Goal: Check status: Check status

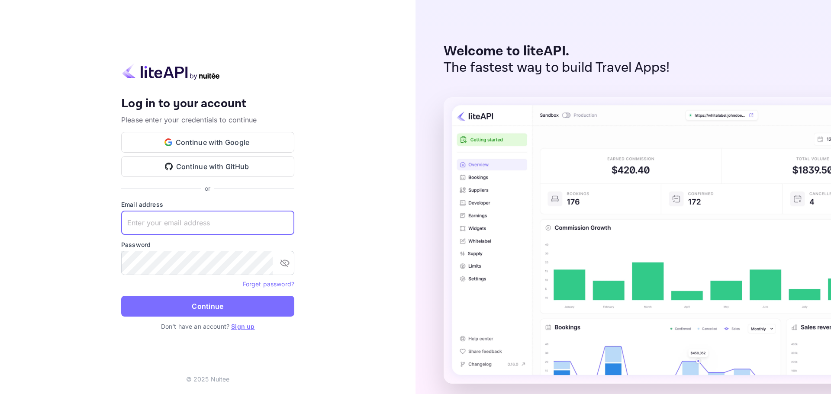
click at [267, 220] on input "text" at bounding box center [207, 223] width 173 height 24
paste input "[EMAIL_ADDRESS][DOMAIN_NAME]"
type input "[EMAIL_ADDRESS][DOMAIN_NAME]"
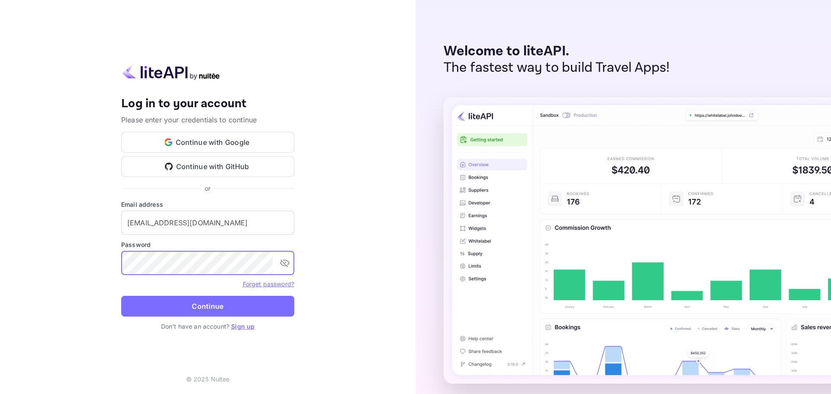
click at [335, 234] on div "Your account has been created successfully, a confirmation link has been sent t…" at bounding box center [207, 197] width 415 height 394
click at [223, 305] on button "Continue" at bounding box center [207, 306] width 173 height 21
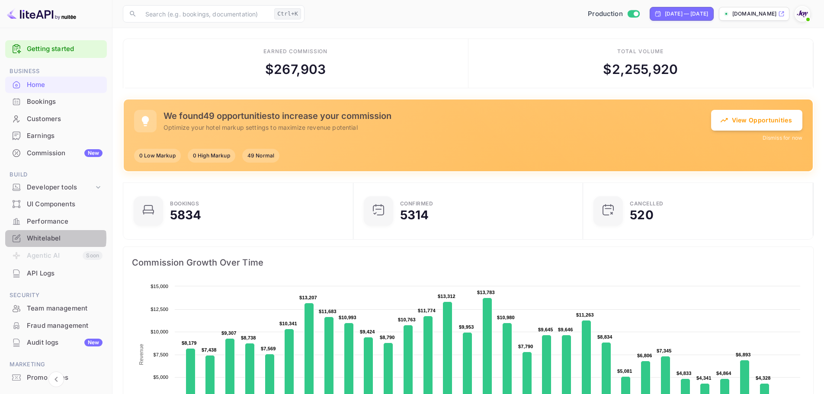
click at [49, 238] on div "Whitelabel" at bounding box center [65, 239] width 76 height 10
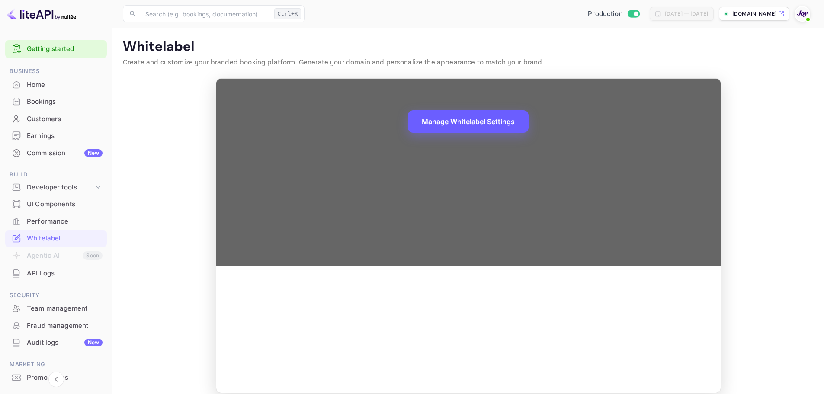
click at [474, 120] on button "Manage Whitelabel Settings" at bounding box center [468, 121] width 121 height 23
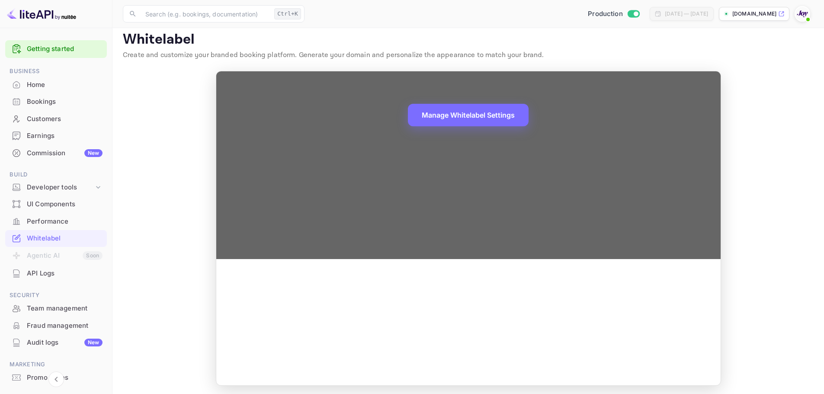
scroll to position [10, 0]
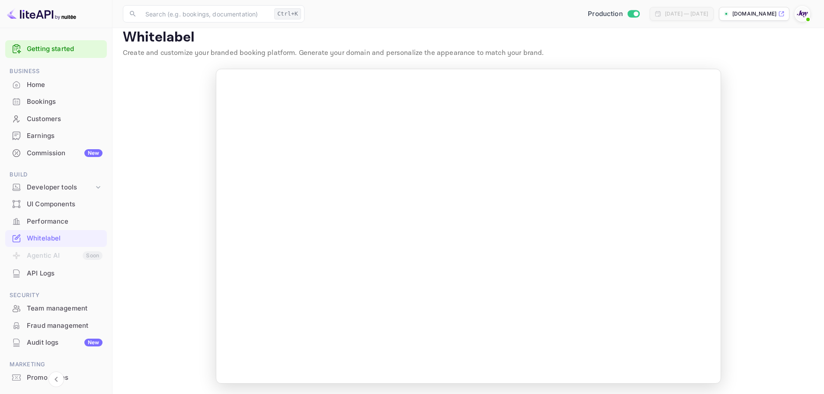
click at [161, 236] on main "Whitelabel Create and customize your branded booking platform. Generate your do…" at bounding box center [469, 207] width 712 height 376
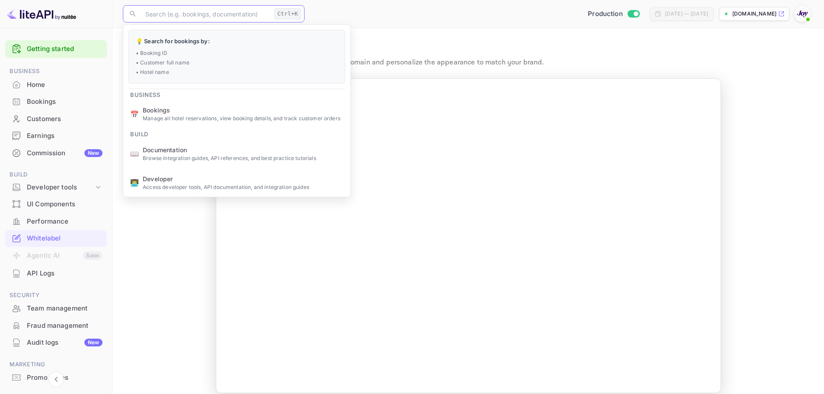
click at [211, 12] on input "text" at bounding box center [205, 13] width 131 height 17
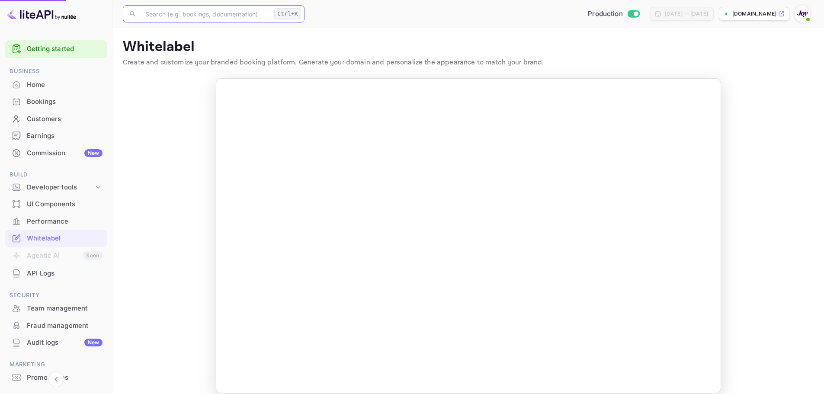
click at [204, 114] on span "Bookings" at bounding box center [243, 110] width 201 height 9
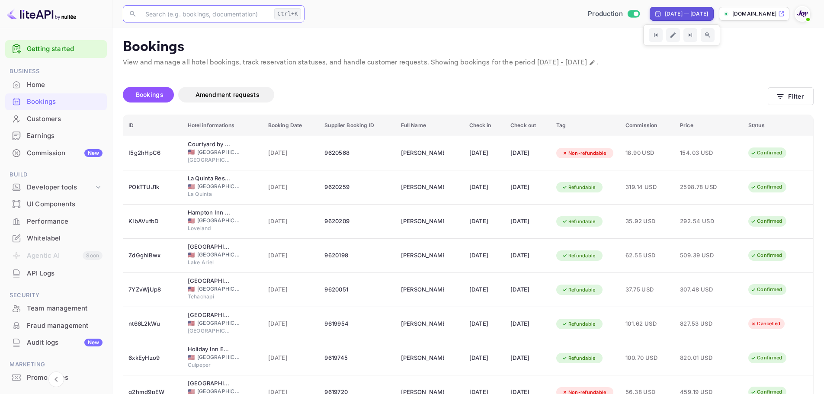
click at [670, 13] on div "[DATE] — [DATE]" at bounding box center [686, 14] width 43 height 8
select select "7"
select select "2025"
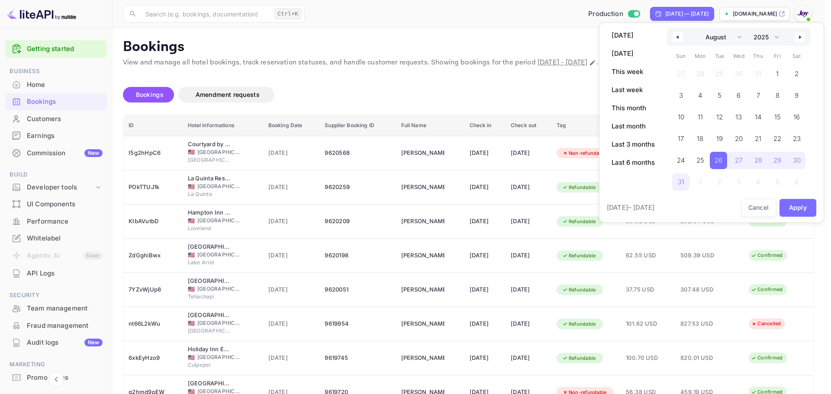
click at [678, 35] on icon "button" at bounding box center [676, 36] width 4 height 3
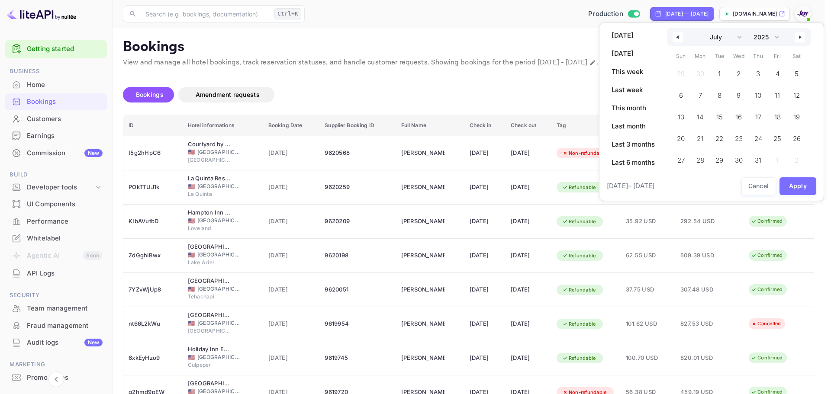
click at [678, 35] on icon "button" at bounding box center [676, 36] width 4 height 3
click at [800, 40] on button "button" at bounding box center [799, 37] width 10 height 10
select select "4"
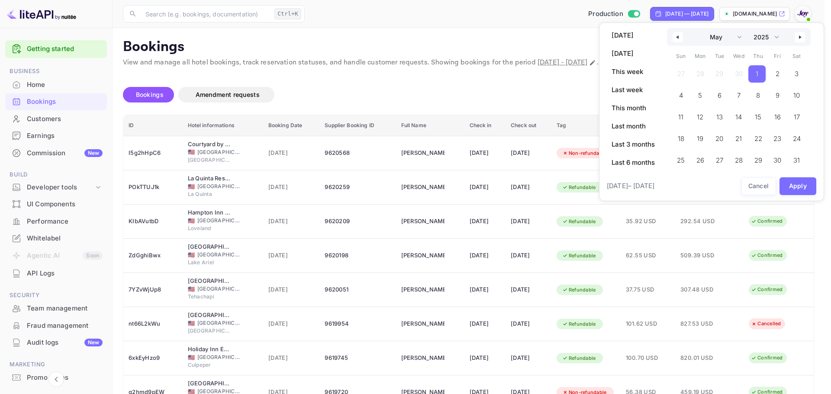
click at [758, 74] on span "1" at bounding box center [757, 74] width 3 height 16
click at [801, 189] on button "Apply" at bounding box center [797, 186] width 37 height 18
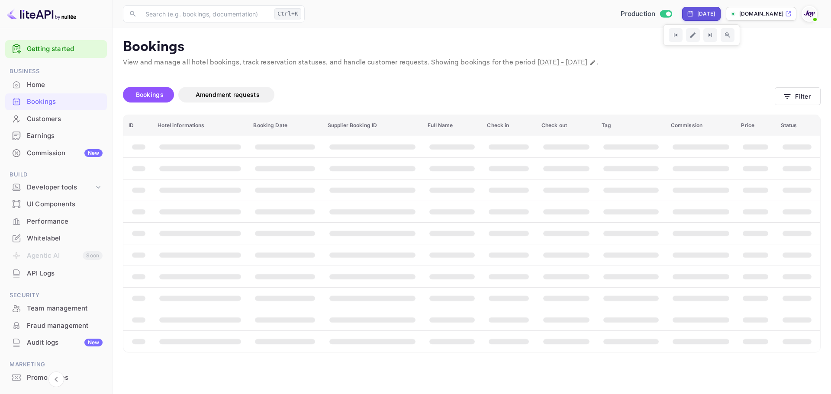
click at [687, 10] on div "May 1, 2025" at bounding box center [701, 14] width 28 height 8
select select "4"
select select "2025"
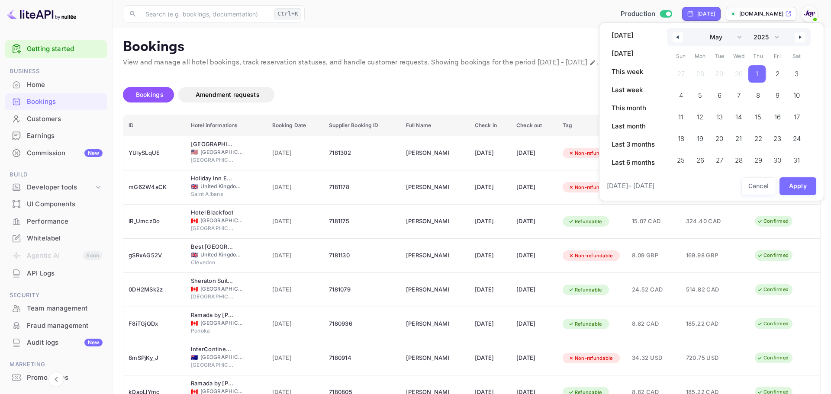
click at [798, 36] on button "button" at bounding box center [799, 37] width 10 height 10
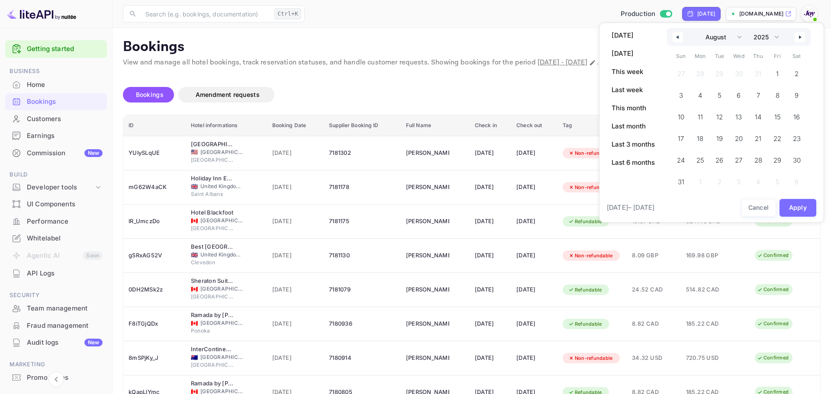
click at [798, 36] on button "button" at bounding box center [799, 37] width 10 height 10
select select "8"
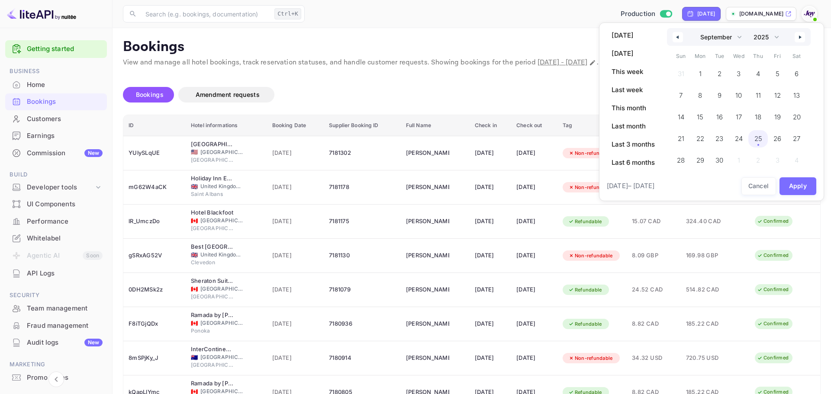
click at [759, 138] on span "25" at bounding box center [758, 139] width 8 height 16
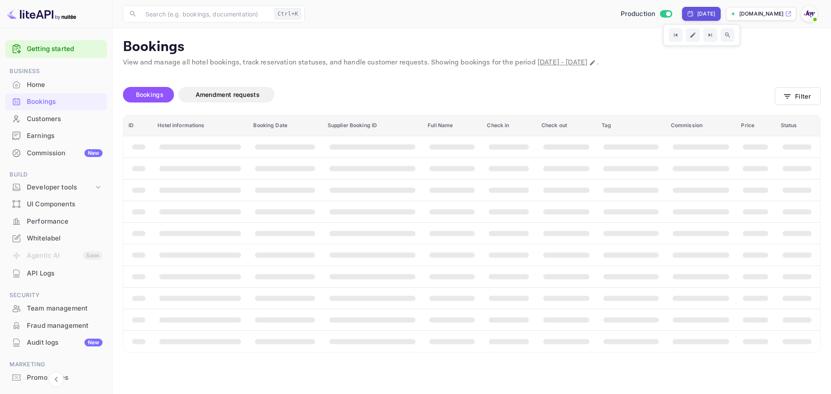
click at [699, 13] on div "Today" at bounding box center [706, 14] width 18 height 8
select select "8"
select select "2025"
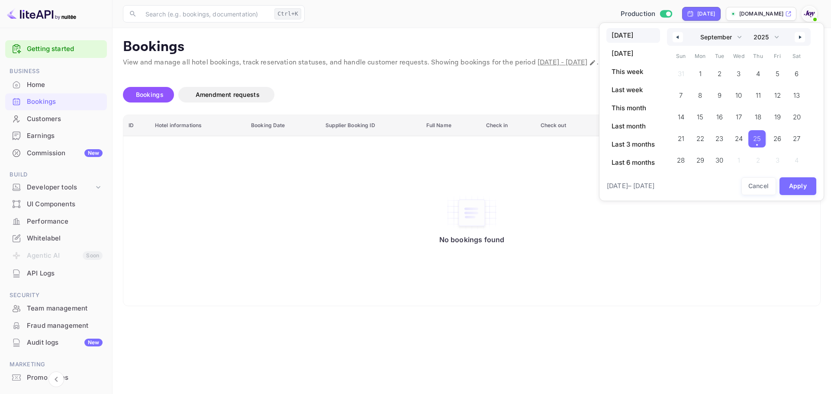
click at [676, 40] on button "button" at bounding box center [677, 37] width 10 height 10
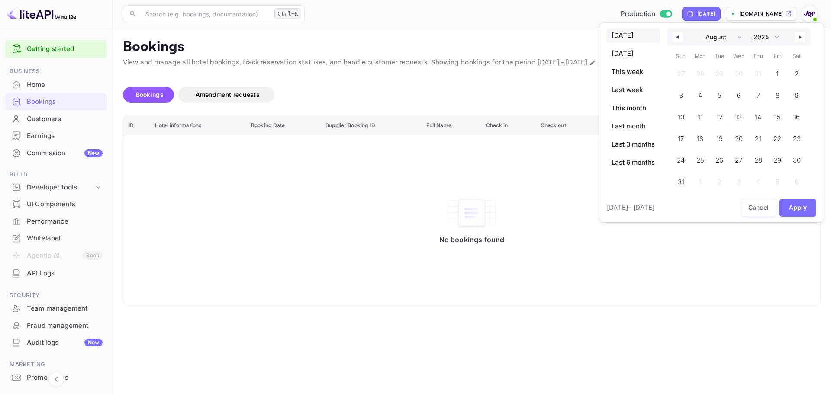
click at [676, 40] on button "button" at bounding box center [677, 37] width 10 height 10
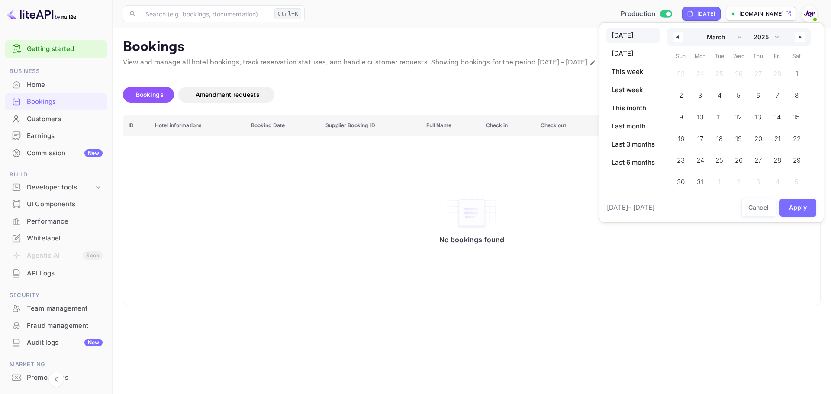
click at [676, 40] on button "button" at bounding box center [677, 37] width 10 height 10
select select "11"
select select "2024"
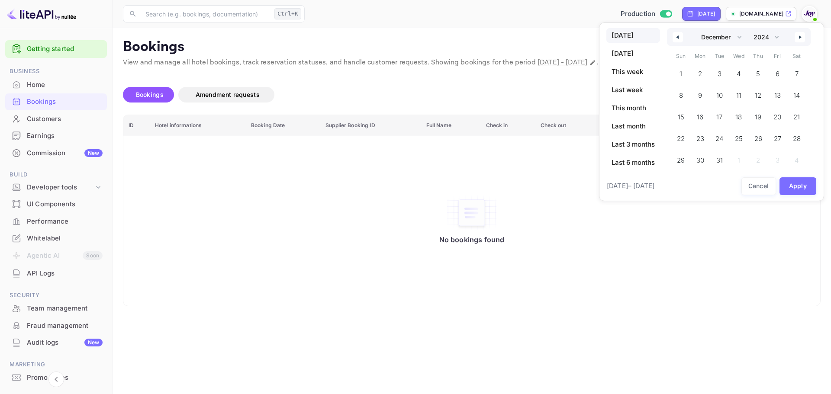
click at [802, 39] on icon "button" at bounding box center [801, 36] width 4 height 3
select select "0"
select select "2025"
click at [802, 39] on icon "button" at bounding box center [801, 36] width 4 height 3
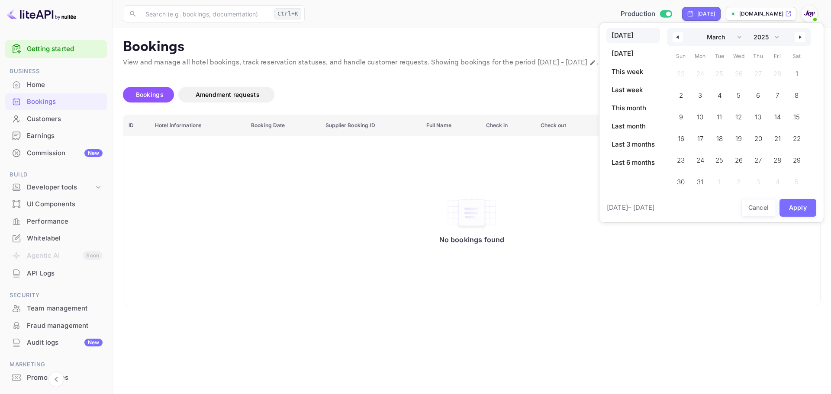
click at [802, 39] on icon "button" at bounding box center [801, 36] width 4 height 3
click at [761, 69] on span "1" at bounding box center [757, 73] width 19 height 17
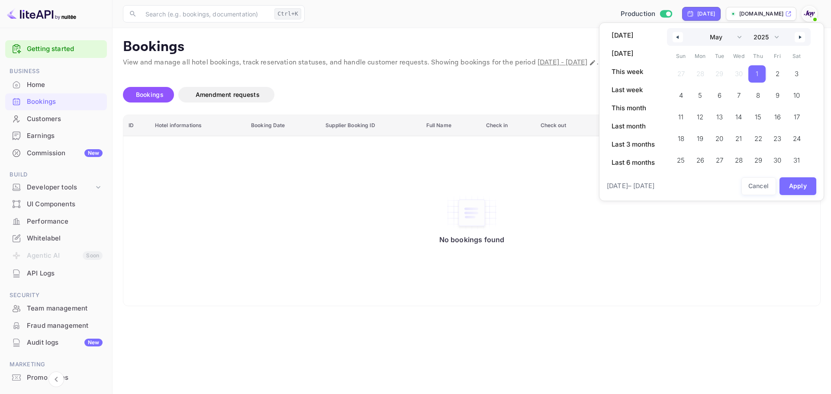
click at [803, 38] on icon "button" at bounding box center [801, 36] width 4 height 3
click at [797, 37] on button "button" at bounding box center [799, 37] width 10 height 10
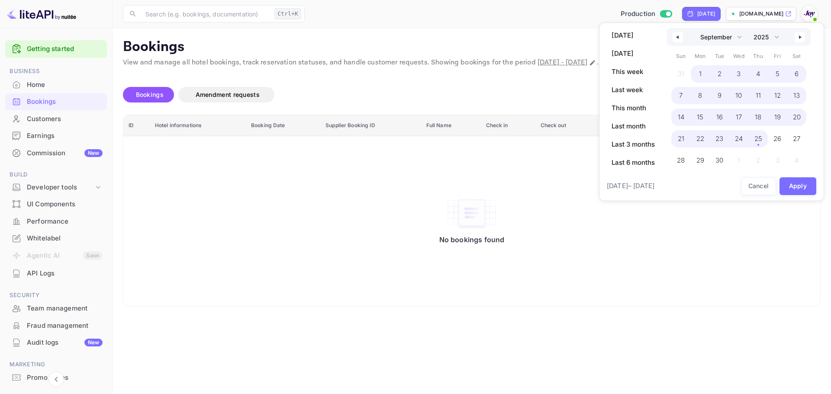
click at [756, 138] on span "25" at bounding box center [758, 139] width 8 height 16
select select "4"
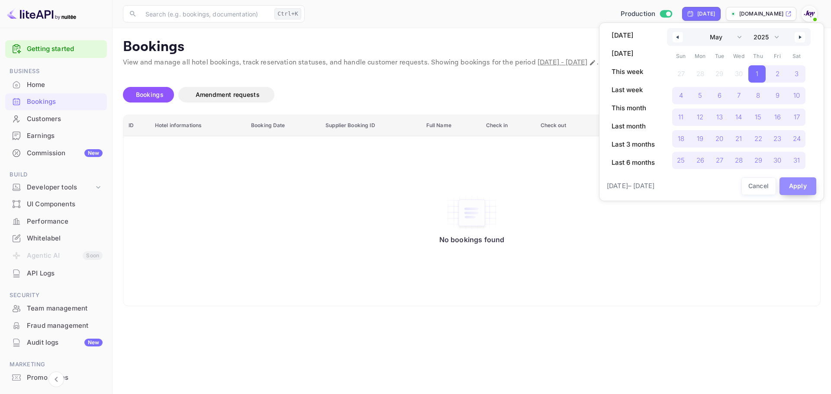
click at [801, 188] on button "Apply" at bounding box center [797, 186] width 37 height 18
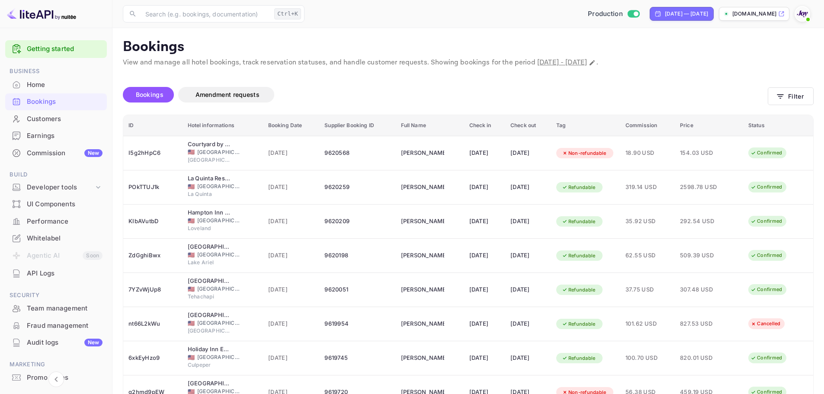
click at [161, 99] on span "Bookings" at bounding box center [150, 95] width 36 height 10
click at [158, 92] on span "Bookings" at bounding box center [150, 94] width 28 height 7
click at [457, 89] on div "Bookings Amendment requests" at bounding box center [445, 95] width 645 height 16
click at [796, 96] on button "Filter" at bounding box center [791, 96] width 46 height 18
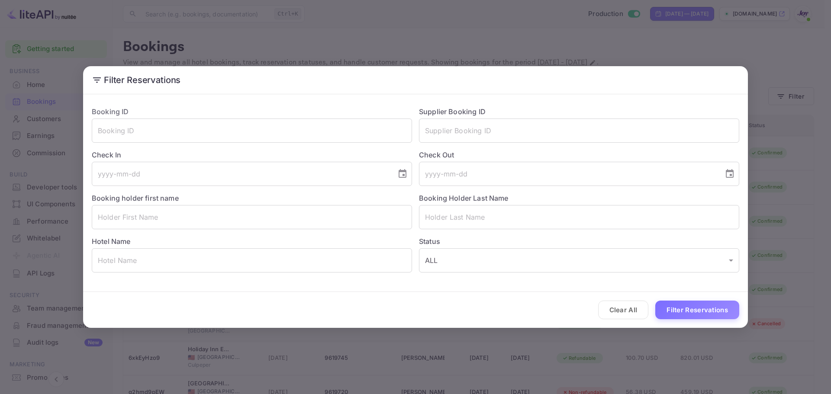
drag, startPoint x: 180, startPoint y: 207, endPoint x: 170, endPoint y: 204, distance: 9.5
click at [180, 207] on input "text" at bounding box center [252, 217] width 320 height 24
paste input "Syam Zapalowski"
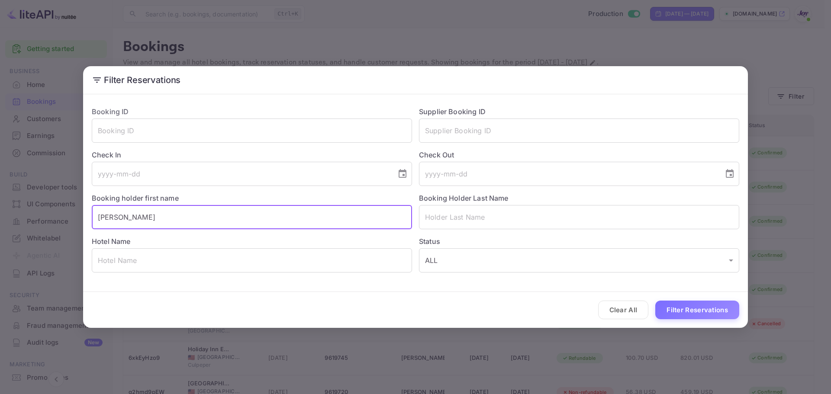
drag, startPoint x: 143, startPoint y: 215, endPoint x: 118, endPoint y: 218, distance: 25.7
click at [118, 218] on input "Syam Zapalowski" at bounding box center [252, 217] width 320 height 24
type input "Syam"
click at [421, 221] on input "text" at bounding box center [579, 217] width 320 height 24
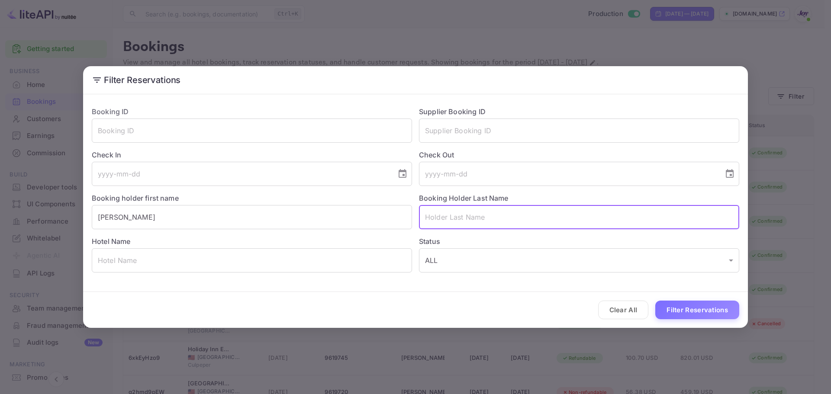
paste input "Zapalowski"
type input "Zapalowski"
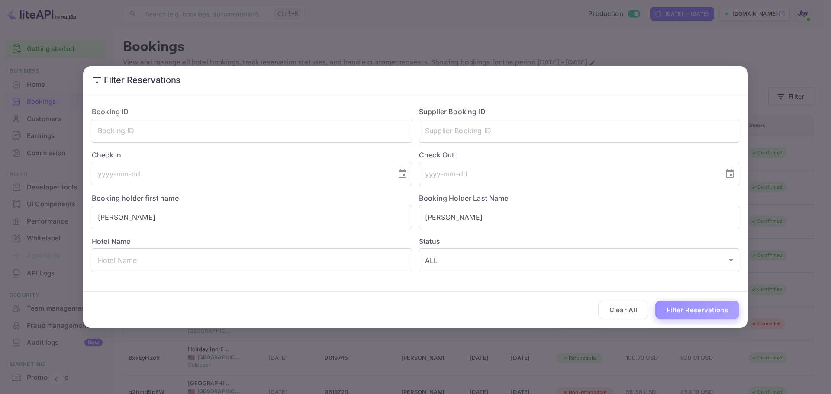
click at [689, 309] on button "Filter Reservations" at bounding box center [697, 310] width 84 height 19
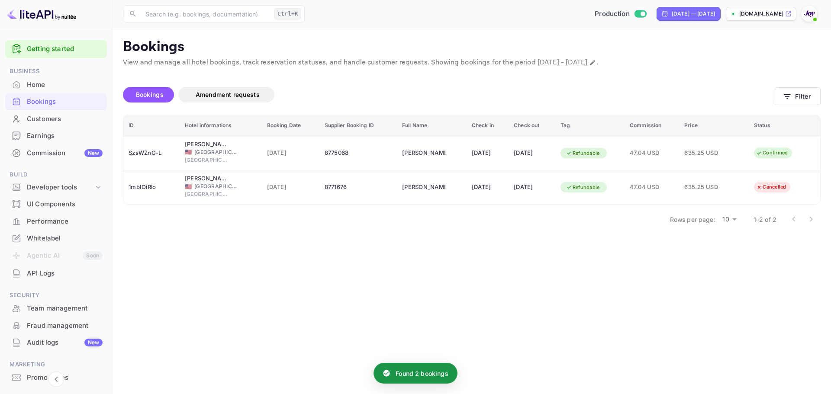
click at [535, 307] on main "Bookings View and manage all hotel bookings, track reservation statuses, and ha…" at bounding box center [472, 211] width 718 height 366
click at [558, 247] on main "Bookings View and manage all hotel bookings, track reservation statuses, and ha…" at bounding box center [472, 211] width 718 height 366
click at [601, 229] on div "Rows per page: 10 10 1–2 of 2" at bounding box center [472, 219] width 698 height 23
click at [457, 333] on main "Bookings View and manage all hotel bookings, track reservation statuses, and ha…" at bounding box center [472, 211] width 718 height 366
click at [587, 228] on div "Rows per page: 10 10 1–2 of 2" at bounding box center [472, 219] width 698 height 23
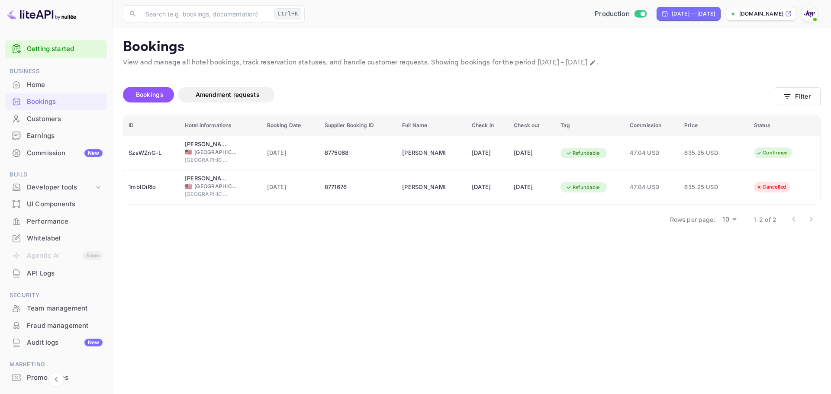
click at [520, 306] on main "Bookings View and manage all hotel bookings, track reservation statuses, and ha…" at bounding box center [472, 211] width 718 height 366
click at [558, 292] on main "Bookings View and manage all hotel bookings, track reservation statuses, and ha…" at bounding box center [472, 211] width 718 height 366
